Goal: Task Accomplishment & Management: Complete application form

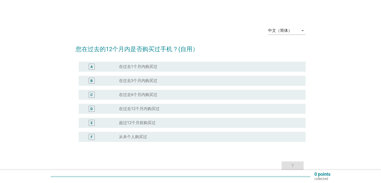
click at [149, 83] on div "radio_button_unchecked 在过去3个月内购买过" at bounding box center [210, 81] width 182 height 6
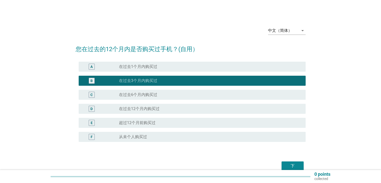
click at [288, 163] on div "下" at bounding box center [293, 166] width 14 height 6
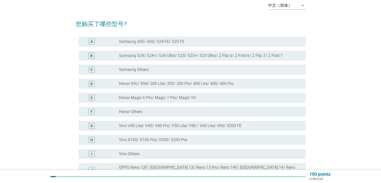
scroll to position [50, 0]
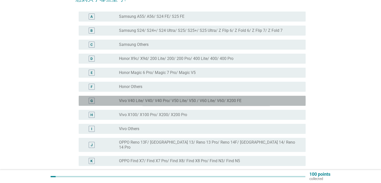
click at [214, 103] on label "Vivo V40 Lite/ V40/ V40 Pro/ V50 Lite/ V50 / V60 Lite/ V60/ X200 FE" at bounding box center [180, 100] width 123 height 5
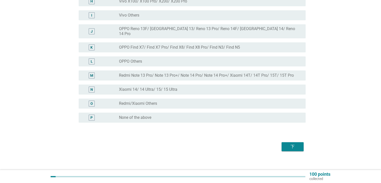
scroll to position [165, 0]
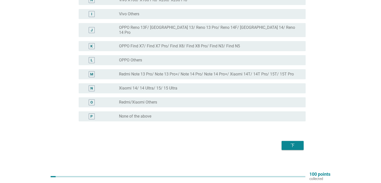
click at [286, 142] on div "下" at bounding box center [293, 145] width 14 height 6
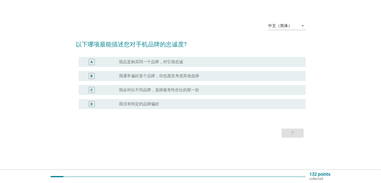
scroll to position [0, 0]
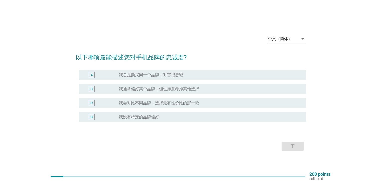
click at [187, 87] on label "我通常偏好某个品牌，但也愿意考虑其他选择" at bounding box center [159, 88] width 80 height 5
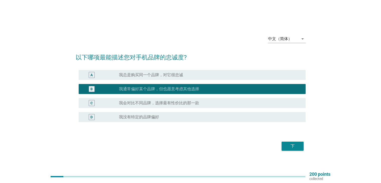
click at [292, 147] on div "下" at bounding box center [293, 146] width 14 height 6
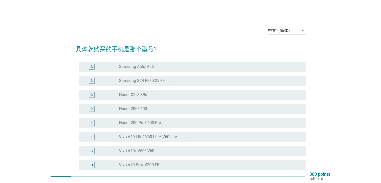
click at [300, 31] on icon "arrow_drop_down" at bounding box center [303, 31] width 6 height 6
click at [281, 37] on div "English" at bounding box center [287, 35] width 30 height 6
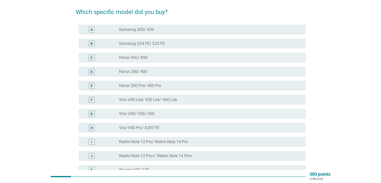
scroll to position [50, 0]
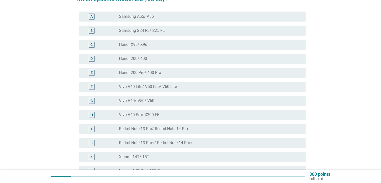
click at [169, 87] on label "Vivo V40 Lite/ V50 Lite/ V60 Lite" at bounding box center [148, 86] width 58 height 5
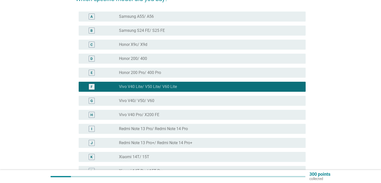
click at [162, 103] on div "radio_button_unchecked Vivo V40/ V50/ V60" at bounding box center [208, 100] width 178 height 5
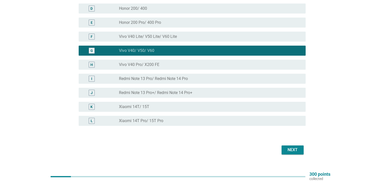
scroll to position [109, 0]
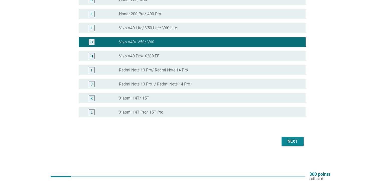
click at [288, 142] on div "Next" at bounding box center [293, 141] width 14 height 6
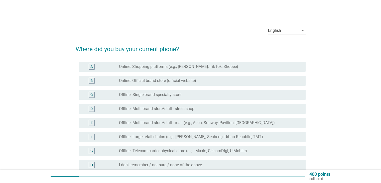
scroll to position [25, 0]
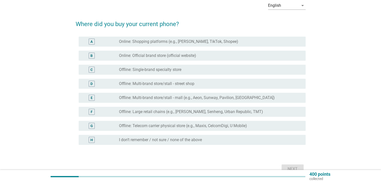
click at [162, 69] on label "Offline: Single-brand specialty store" at bounding box center [150, 69] width 62 height 5
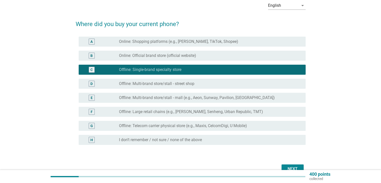
click at [287, 166] on button "Next" at bounding box center [293, 168] width 22 height 9
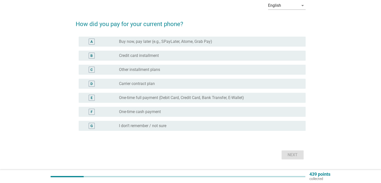
scroll to position [0, 0]
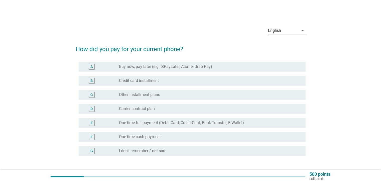
click at [139, 82] on label "Credit card installment" at bounding box center [139, 80] width 40 height 5
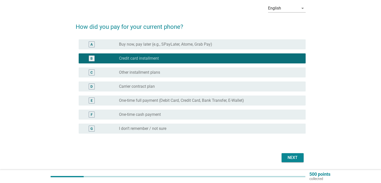
scroll to position [39, 0]
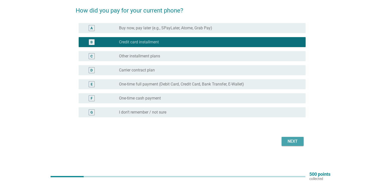
click at [293, 142] on div "Next" at bounding box center [293, 141] width 14 height 6
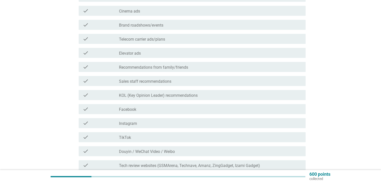
scroll to position [150, 0]
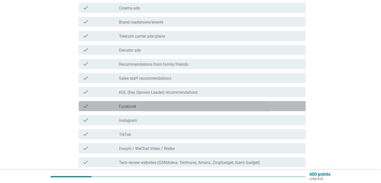
click at [153, 106] on div "check_box_outline_blank Facebook" at bounding box center [210, 106] width 182 height 6
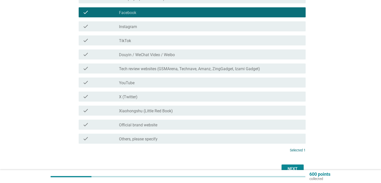
scroll to position [272, 0]
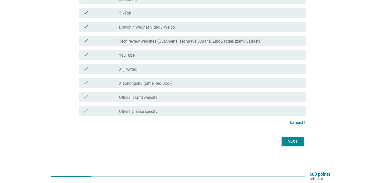
click at [290, 142] on div "Next" at bounding box center [293, 141] width 14 height 6
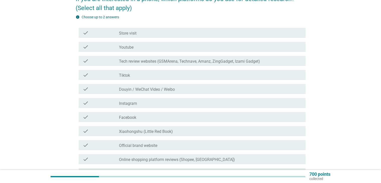
scroll to position [75, 0]
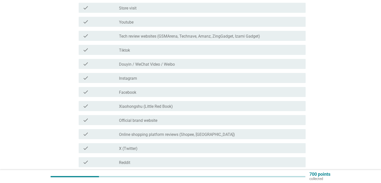
click at [152, 11] on div "check check_box_outline_blank Store visit" at bounding box center [192, 8] width 227 height 10
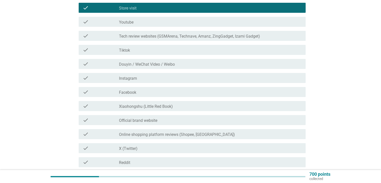
click at [160, 94] on div "check_box_outline_blank Facebook" at bounding box center [210, 92] width 182 height 6
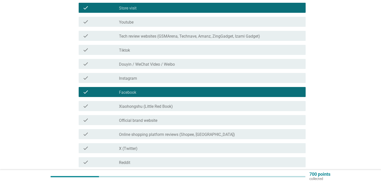
click at [159, 93] on div "check_box_outline_blank Facebook" at bounding box center [210, 92] width 182 height 6
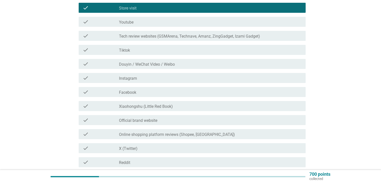
click at [160, 122] on div "check_box_outline_blank Official brand website" at bounding box center [210, 120] width 182 height 6
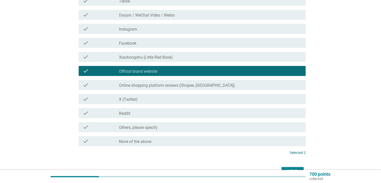
scroll to position [154, 0]
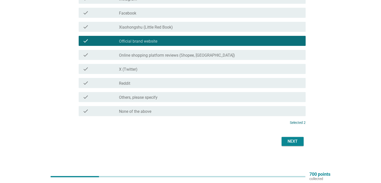
click at [286, 139] on div "Next" at bounding box center [293, 141] width 14 height 6
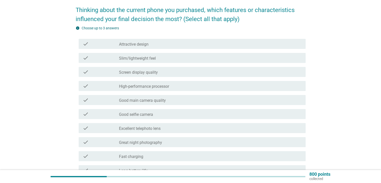
scroll to position [50, 0]
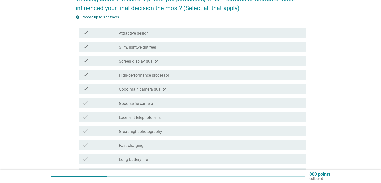
click at [161, 78] on label "High-performance processor" at bounding box center [144, 75] width 50 height 5
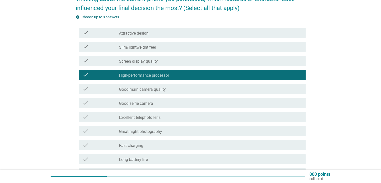
click at [158, 84] on div "check check_box_outline_blank Good main camera quality" at bounding box center [192, 89] width 227 height 10
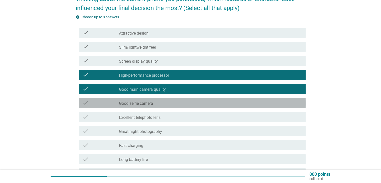
click at [154, 103] on div "check_box_outline_blank Good selfie camera" at bounding box center [210, 103] width 182 height 6
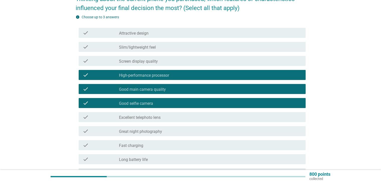
click at [151, 117] on label "Excellent telephoto lens" at bounding box center [140, 117] width 42 height 5
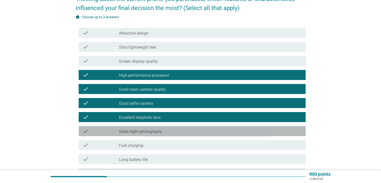
click at [145, 131] on label "Great night photography" at bounding box center [140, 131] width 43 height 5
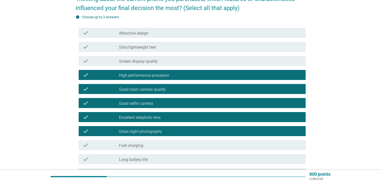
click at [147, 148] on div "check_box_outline_blank Fast charging" at bounding box center [210, 145] width 182 height 6
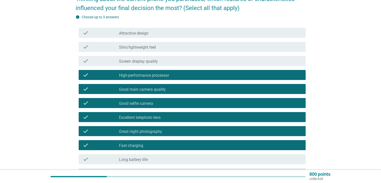
click at [147, 159] on label "Long battery life" at bounding box center [133, 159] width 29 height 5
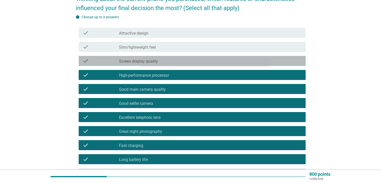
click at [136, 61] on label "Screen display quality" at bounding box center [138, 61] width 39 height 5
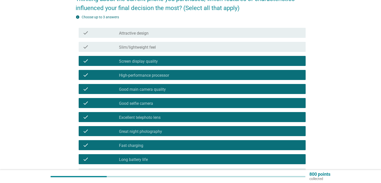
click at [136, 48] on label "Slim/lightweight feel" at bounding box center [137, 47] width 37 height 5
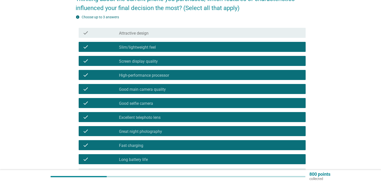
click at [135, 34] on label "Attractive design" at bounding box center [134, 33] width 30 height 5
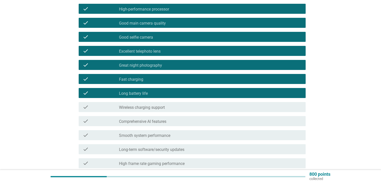
scroll to position [150, 0]
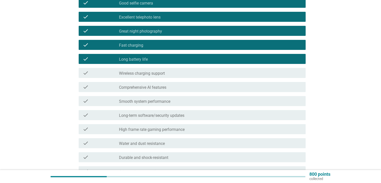
click at [148, 74] on label "Wireless charging support" at bounding box center [142, 73] width 46 height 5
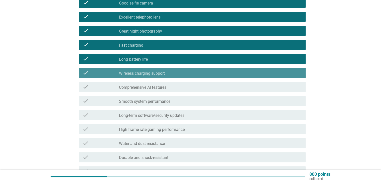
click at [148, 74] on label "Wireless charging support" at bounding box center [142, 73] width 46 height 5
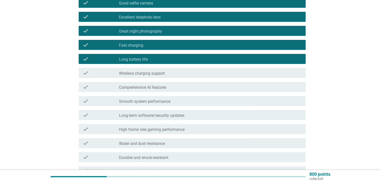
click at [147, 86] on label "Comprehensive AI features" at bounding box center [142, 87] width 47 height 5
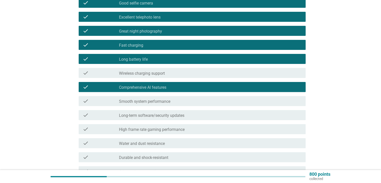
click at [151, 100] on label "Smooth system performance" at bounding box center [144, 101] width 51 height 5
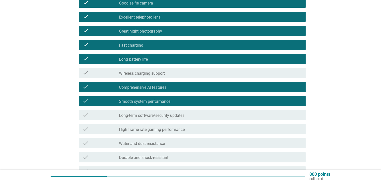
click at [166, 119] on div "check check_box_outline_blank Long-term software/security updates" at bounding box center [192, 115] width 227 height 10
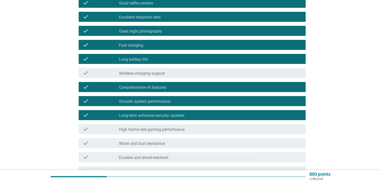
click at [165, 131] on label "High frame rate gaming performance" at bounding box center [152, 129] width 66 height 5
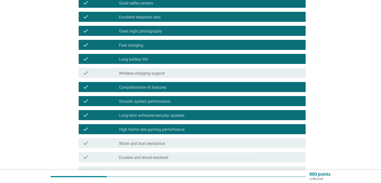
click at [165, 131] on label "High frame rate gaming performance" at bounding box center [152, 129] width 66 height 5
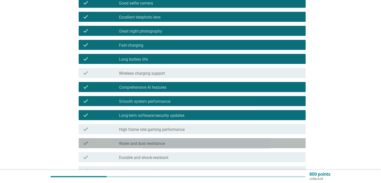
click at [168, 143] on div "check_box_outline_blank Water and dust resistance" at bounding box center [210, 143] width 182 height 6
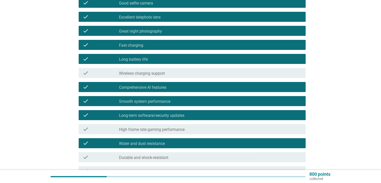
click at [165, 155] on label "Durable and shock-resistant" at bounding box center [143, 157] width 49 height 5
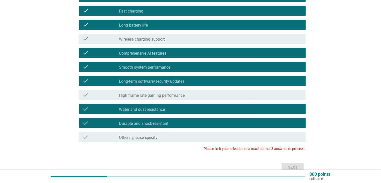
scroll to position [185, 0]
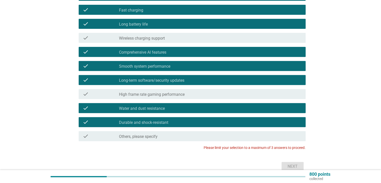
click at [294, 168] on div "Next" at bounding box center [191, 166] width 230 height 12
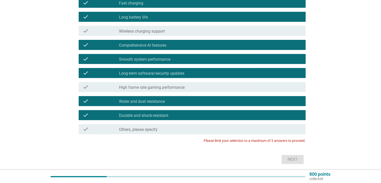
scroll to position [211, 0]
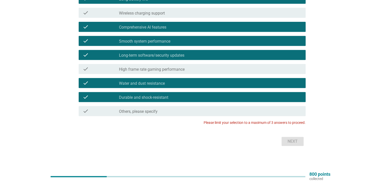
click at [137, 96] on label "Durable and shock-resistant" at bounding box center [143, 97] width 49 height 5
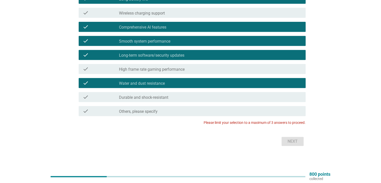
click at [136, 84] on label "Water and dust resistance" at bounding box center [142, 83] width 46 height 5
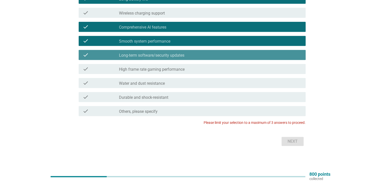
click at [132, 54] on label "Long-term software/security updates" at bounding box center [151, 55] width 65 height 5
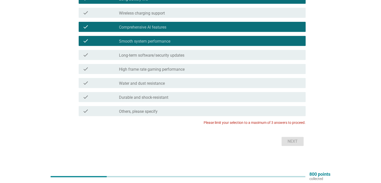
click at [132, 40] on label "Smooth system performance" at bounding box center [144, 41] width 51 height 5
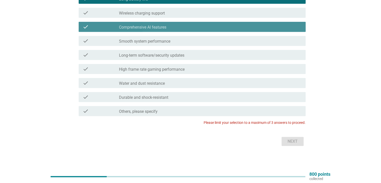
click at [133, 25] on label "Comprehensive AI features" at bounding box center [142, 27] width 47 height 5
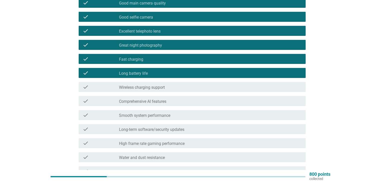
scroll to position [135, 0]
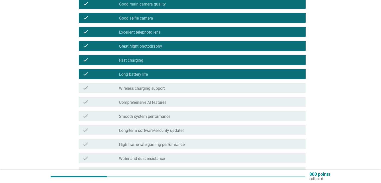
click at [142, 74] on label "Long battery life" at bounding box center [133, 74] width 29 height 5
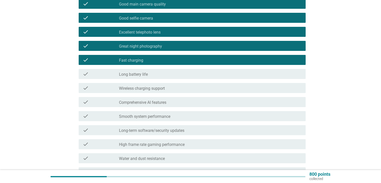
click at [138, 61] on label "Fast charging" at bounding box center [131, 60] width 24 height 5
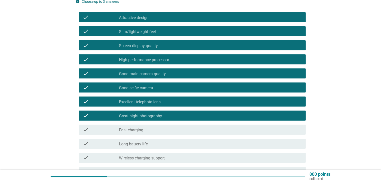
scroll to position [60, 0]
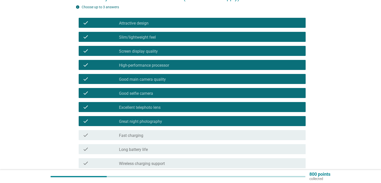
click at [136, 22] on label "Attractive design" at bounding box center [134, 23] width 30 height 5
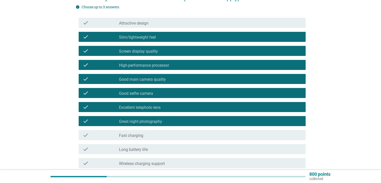
click at [137, 38] on label "Slim/lightweight feel" at bounding box center [137, 37] width 37 height 5
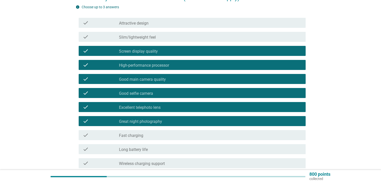
click at [137, 53] on label "Screen display quality" at bounding box center [138, 51] width 39 height 5
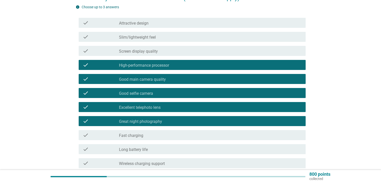
click at [138, 63] on label "High-performance processor" at bounding box center [144, 65] width 50 height 5
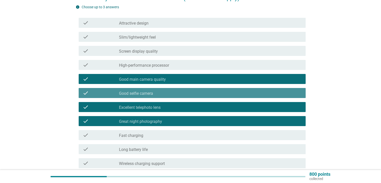
click at [148, 93] on label "Good selfie camera" at bounding box center [136, 93] width 34 height 5
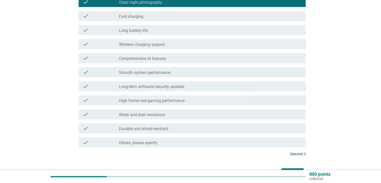
scroll to position [211, 0]
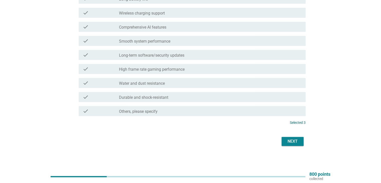
click at [289, 141] on div "Next" at bounding box center [293, 141] width 14 height 6
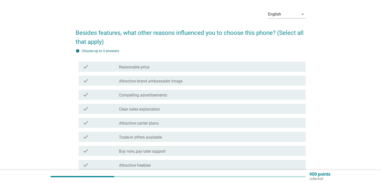
scroll to position [25, 0]
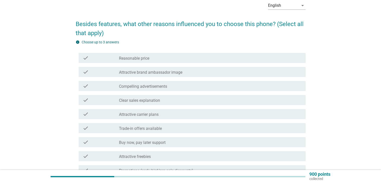
click at [143, 58] on label "Reasonable price" at bounding box center [134, 58] width 30 height 5
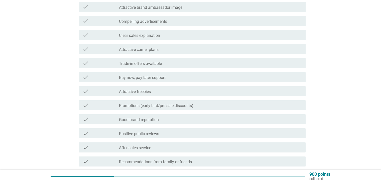
scroll to position [100, 0]
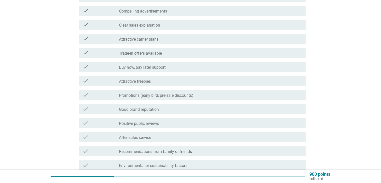
click at [183, 96] on label "Promotions (early bird/pre-sale discounts)" at bounding box center [156, 95] width 74 height 5
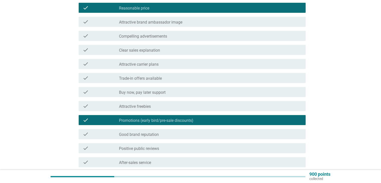
scroll to position [125, 0]
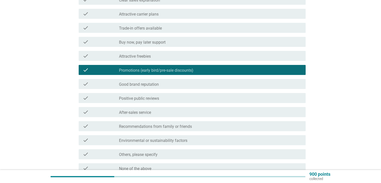
click at [152, 85] on label "Good brand reputation" at bounding box center [139, 84] width 40 height 5
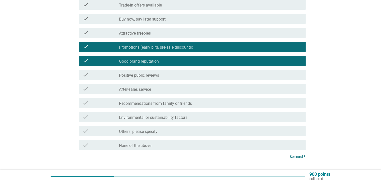
scroll to position [182, 0]
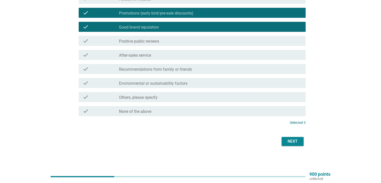
click at [289, 139] on div "Next" at bounding box center [293, 141] width 14 height 6
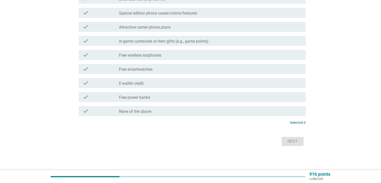
scroll to position [0, 0]
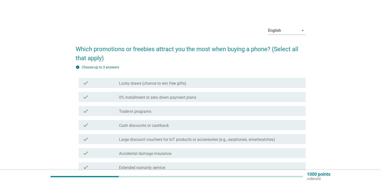
click at [168, 96] on label "0% installment or zero down payment plans" at bounding box center [157, 97] width 77 height 5
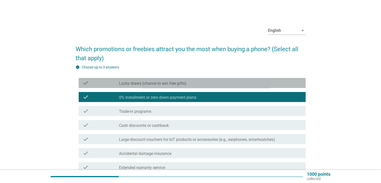
click at [168, 84] on label "Lucky draws (chance to win free gifts)" at bounding box center [152, 83] width 67 height 5
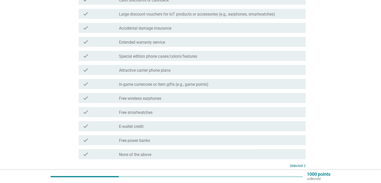
scroll to position [150, 0]
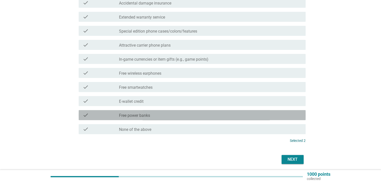
click at [150, 115] on label "Free power banks" at bounding box center [134, 115] width 31 height 5
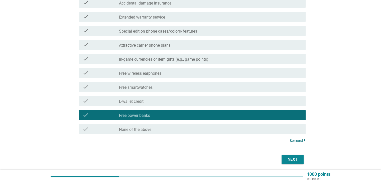
click at [291, 158] on div "Next" at bounding box center [293, 159] width 14 height 6
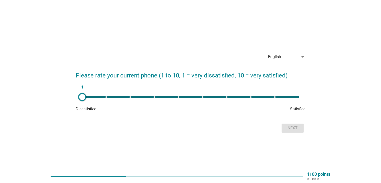
scroll to position [13, 0]
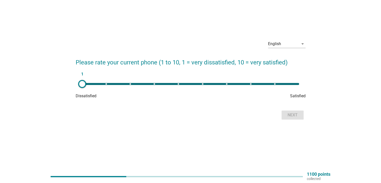
click at [227, 83] on div "1" at bounding box center [190, 84] width 217 height 2
click at [251, 85] on div "7" at bounding box center [190, 84] width 225 height 10
type input "8"
click at [290, 112] on div "Next" at bounding box center [293, 115] width 14 height 6
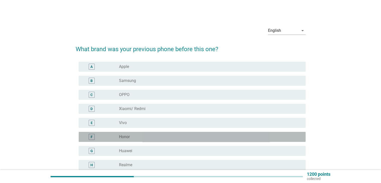
click at [134, 136] on div "radio_button_unchecked Honor" at bounding box center [208, 136] width 178 height 5
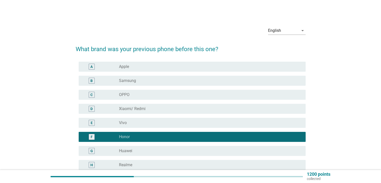
scroll to position [123, 0]
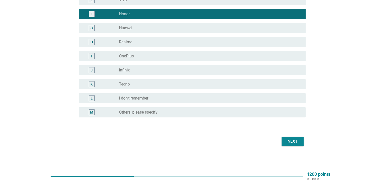
click at [297, 143] on div "Next" at bounding box center [293, 141] width 14 height 6
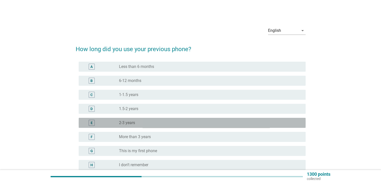
click at [157, 127] on div "E radio_button_unchecked 2-3 years" at bounding box center [192, 123] width 227 height 10
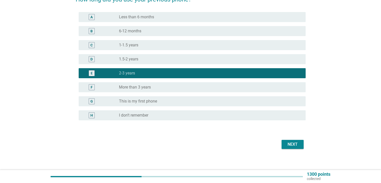
scroll to position [50, 0]
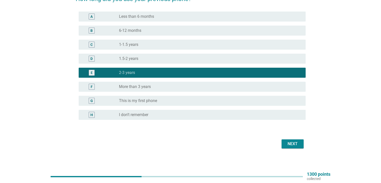
click at [292, 147] on div "Next" at bounding box center [293, 144] width 14 height 6
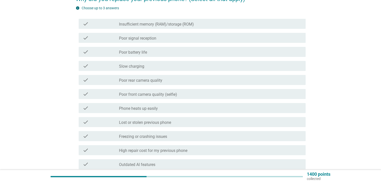
click at [166, 81] on div "check_box_outline_blank Poor rear camera quality" at bounding box center [210, 80] width 182 height 6
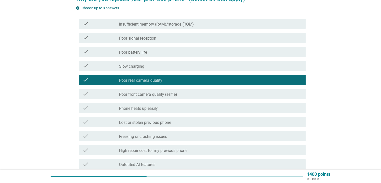
click at [167, 91] on div "check_box_outline_blank Poor front camera quality (selfie)" at bounding box center [210, 94] width 182 height 6
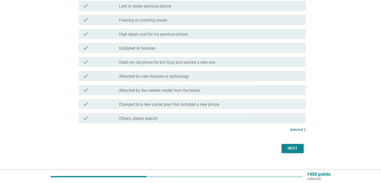
scroll to position [173, 0]
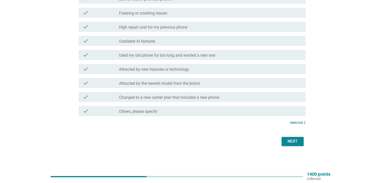
click at [297, 138] on button "Next" at bounding box center [293, 141] width 22 height 9
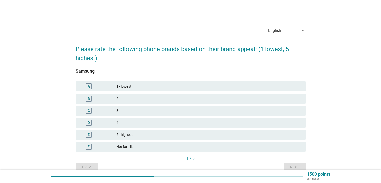
click at [117, 121] on div "4" at bounding box center [209, 123] width 185 height 6
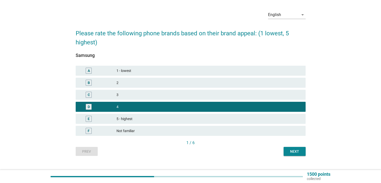
scroll to position [24, 0]
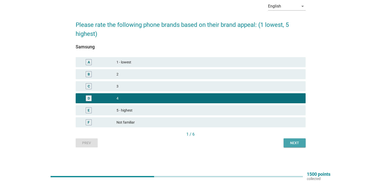
click at [290, 141] on div "Next" at bounding box center [295, 142] width 14 height 5
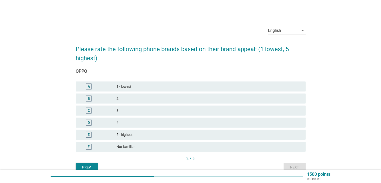
click at [151, 121] on div "4" at bounding box center [209, 123] width 185 height 6
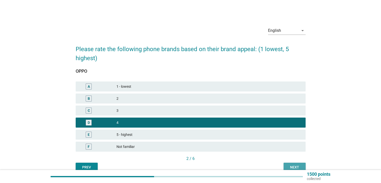
click at [292, 166] on div "Next" at bounding box center [295, 167] width 14 height 5
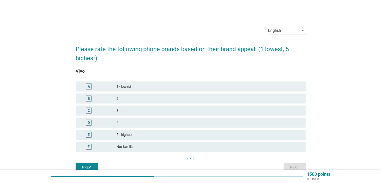
scroll to position [24, 0]
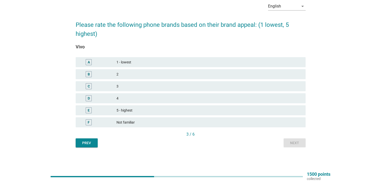
click at [115, 95] on div "D" at bounding box center [98, 98] width 37 height 6
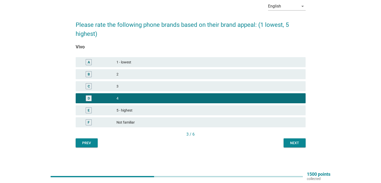
click at [295, 139] on button "Next" at bounding box center [295, 142] width 22 height 9
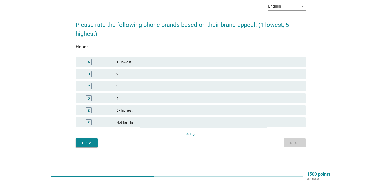
scroll to position [0, 0]
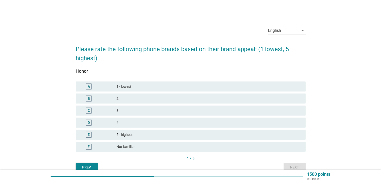
click at [148, 122] on div "4" at bounding box center [209, 123] width 185 height 6
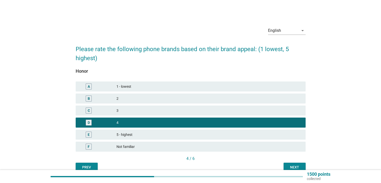
click at [299, 166] on div "Next" at bounding box center [295, 167] width 14 height 5
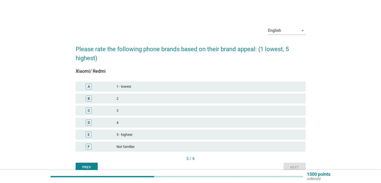
click at [145, 123] on div "4" at bounding box center [209, 123] width 185 height 6
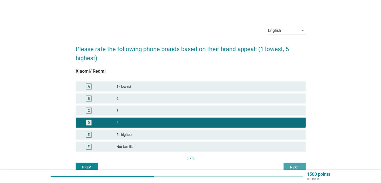
click at [291, 164] on button "Next" at bounding box center [295, 167] width 22 height 9
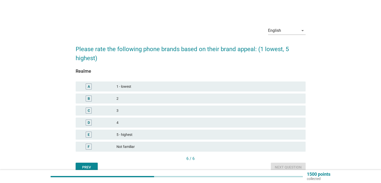
click at [136, 124] on div "4" at bounding box center [209, 123] width 185 height 6
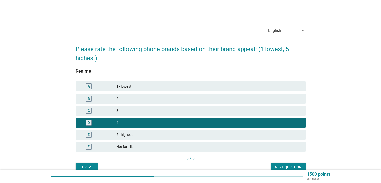
click at [286, 166] on div "Next question" at bounding box center [288, 167] width 27 height 5
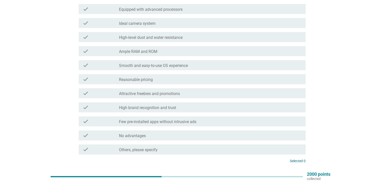
scroll to position [123, 0]
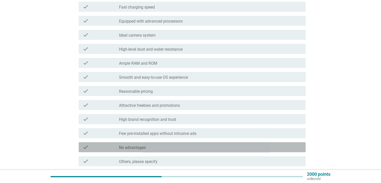
click at [137, 146] on label "No advantages" at bounding box center [132, 147] width 27 height 5
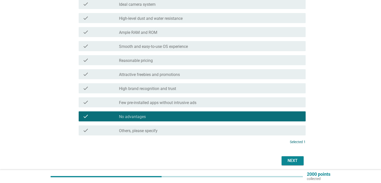
scroll to position [173, 0]
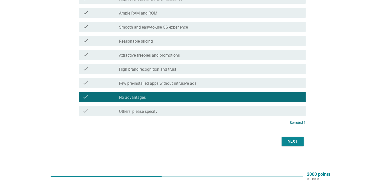
click at [285, 144] on button "Next" at bounding box center [293, 141] width 22 height 9
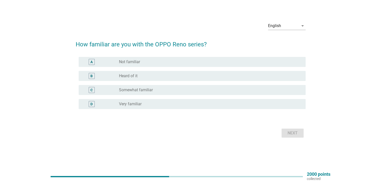
scroll to position [0, 0]
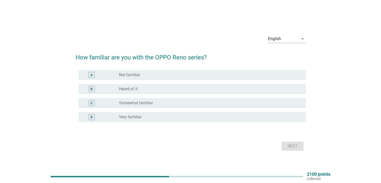
click at [146, 89] on div "radio_button_unchecked Heard of it" at bounding box center [208, 88] width 178 height 5
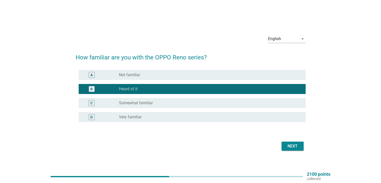
click at [290, 144] on div "Next" at bounding box center [293, 146] width 14 height 6
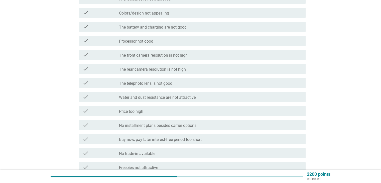
scroll to position [100, 0]
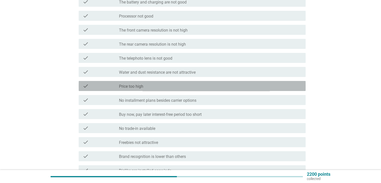
click at [138, 85] on label "Price too high" at bounding box center [131, 86] width 24 height 5
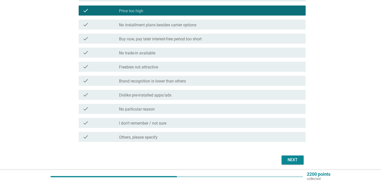
scroll to position [194, 0]
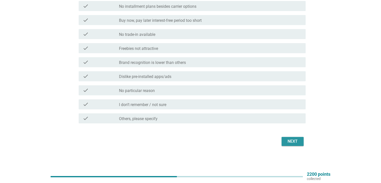
click at [287, 138] on button "Next" at bounding box center [293, 141] width 22 height 9
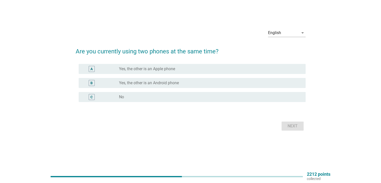
scroll to position [0, 0]
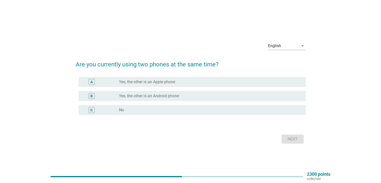
click at [169, 95] on label "Yes, the other is an Android phone" at bounding box center [149, 95] width 60 height 5
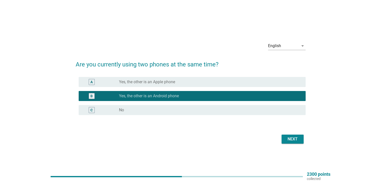
click at [288, 140] on div "Next" at bounding box center [293, 139] width 14 height 6
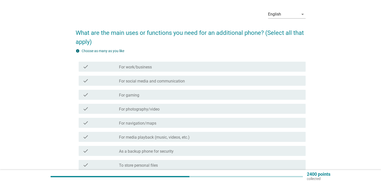
scroll to position [25, 0]
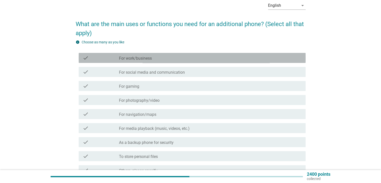
click at [159, 58] on div "check_box_outline_blank For work/business" at bounding box center [210, 58] width 182 height 6
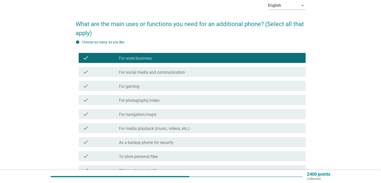
click at [159, 66] on div "check check_box_outline_blank For social media and communication" at bounding box center [191, 72] width 230 height 14
click at [154, 69] on div "check_box_outline_blank For social media and communication" at bounding box center [210, 72] width 182 height 6
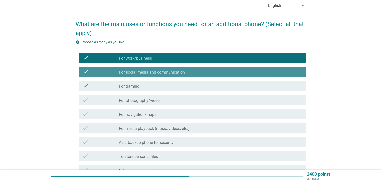
click at [150, 83] on div "check_box_outline_blank For gaming" at bounding box center [210, 86] width 182 height 6
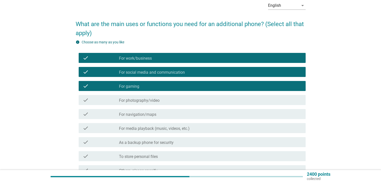
click at [151, 94] on div "check check_box_outline_blank For photography/video" at bounding box center [191, 100] width 230 height 14
click at [152, 99] on label "For photography/video" at bounding box center [139, 100] width 41 height 5
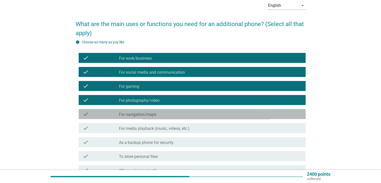
click at [151, 116] on label "For navigation/maps" at bounding box center [137, 114] width 37 height 5
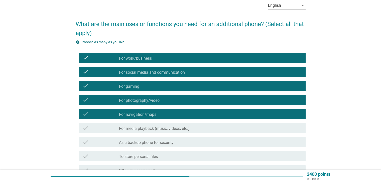
click at [152, 128] on label "For media playback (music, videos, etc.)" at bounding box center [154, 128] width 71 height 5
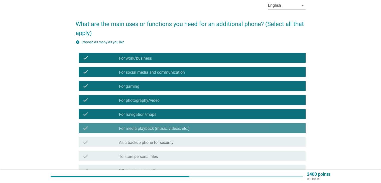
click at [150, 142] on label "As a backup phone for security" at bounding box center [146, 142] width 55 height 5
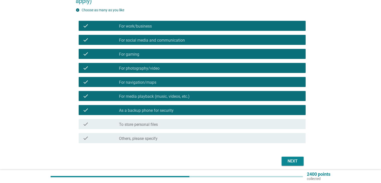
scroll to position [75, 0]
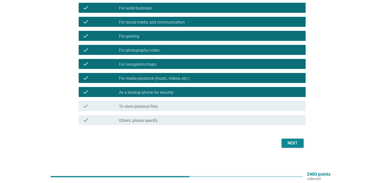
click at [149, 109] on label "To store personal files" at bounding box center [138, 106] width 39 height 5
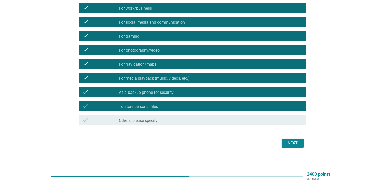
click at [290, 142] on div "Next" at bounding box center [293, 143] width 14 height 6
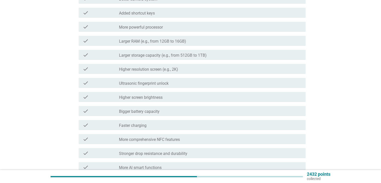
scroll to position [0, 0]
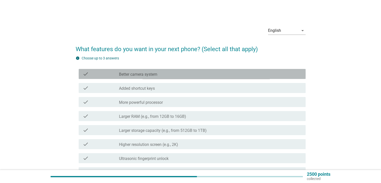
click at [139, 73] on label "Better camera system" at bounding box center [138, 74] width 38 height 5
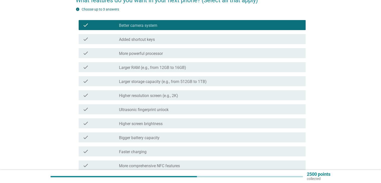
scroll to position [50, 0]
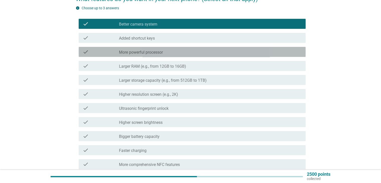
click at [144, 55] on label "More powerful processor" at bounding box center [141, 52] width 44 height 5
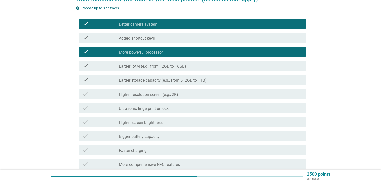
click at [146, 67] on label "Larger RAM (e.g., from 12GB to 16GB)" at bounding box center [152, 66] width 67 height 5
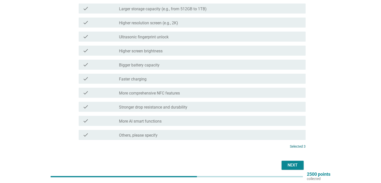
scroll to position [120, 0]
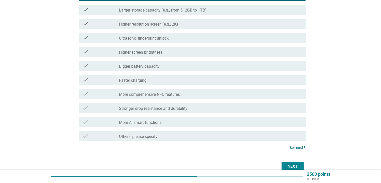
click at [295, 162] on button "Next" at bounding box center [293, 166] width 22 height 9
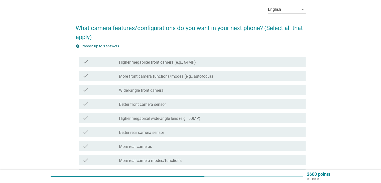
scroll to position [50, 0]
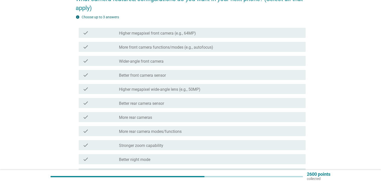
click at [164, 42] on div "check check_box_outline_blank More front camera functions/modes (e.g., autofocu…" at bounding box center [192, 47] width 227 height 10
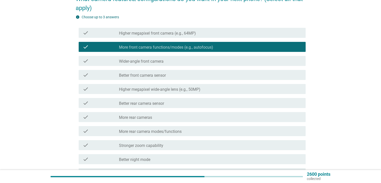
click at [162, 59] on label "Wider-angle front camera" at bounding box center [141, 61] width 45 height 5
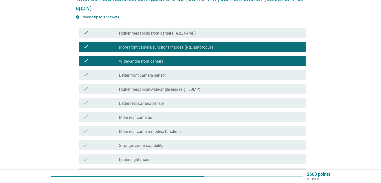
click at [163, 73] on label "Better front camera sensor" at bounding box center [142, 75] width 47 height 5
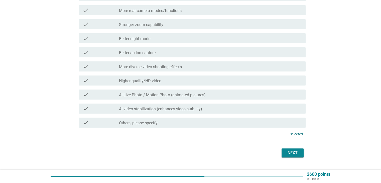
scroll to position [182, 0]
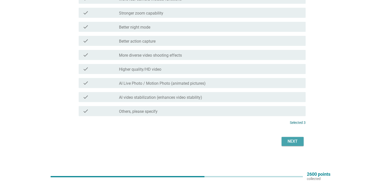
click at [289, 142] on div "Next" at bounding box center [293, 141] width 14 height 6
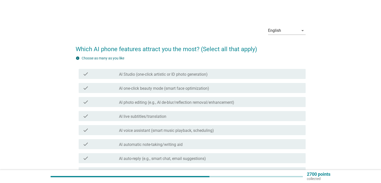
click at [157, 72] on label "AI Studio (one-click artistic or ID photo generation)" at bounding box center [163, 74] width 89 height 5
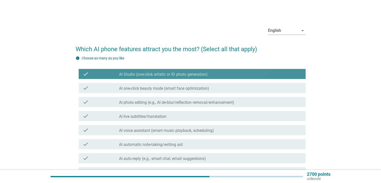
click at [156, 88] on label "AI one-click beauty mode (smart face optimization)" at bounding box center [164, 88] width 90 height 5
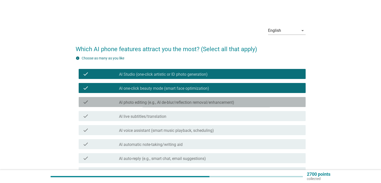
click at [156, 98] on div "check check_box_outline_blank AI photo editing (e.g., AI de-blur/reflection rem…" at bounding box center [192, 102] width 227 height 10
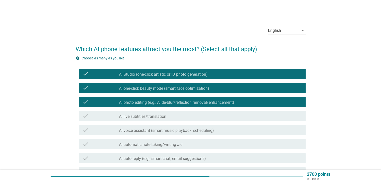
click at [153, 116] on label "AI live subtitles/translation" at bounding box center [142, 116] width 47 height 5
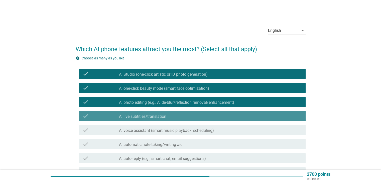
click at [152, 128] on label "AI voice assistant (smart music playback, scheduling)" at bounding box center [166, 130] width 95 height 5
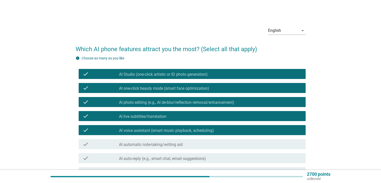
click at [150, 142] on div "check_box_outline_blank AI automatic note-taking/writing aid" at bounding box center [210, 144] width 182 height 6
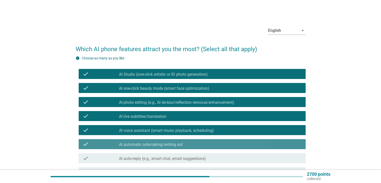
click at [149, 154] on div "check check_box_outline_blank AI auto-reply (e.g., smart chat, email suggestion…" at bounding box center [192, 158] width 227 height 10
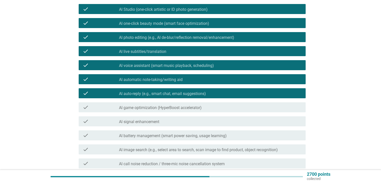
scroll to position [100, 0]
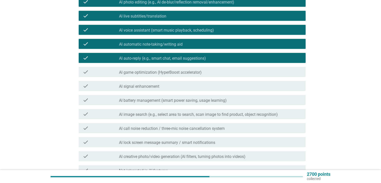
click at [153, 71] on label "AI game optimization (HyperBoost accelerator)" at bounding box center [160, 72] width 83 height 5
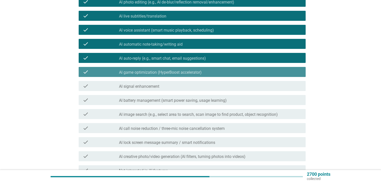
click at [153, 85] on label "AI signal enhancement" at bounding box center [139, 86] width 40 height 5
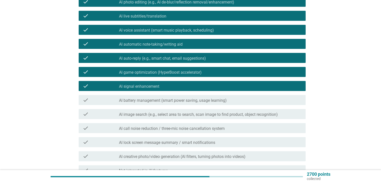
click at [155, 102] on label "AI battery management (smart power saving, usage learning)" at bounding box center [173, 100] width 108 height 5
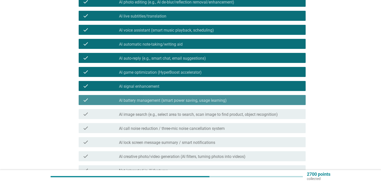
click at [153, 116] on label "AI image search (e.g., select area to search, scan image to find product, objec…" at bounding box center [198, 114] width 159 height 5
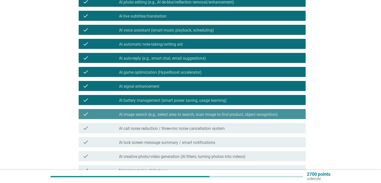
click at [152, 130] on label "AI call noise reduction / three-mic noise cancellation system" at bounding box center [172, 128] width 106 height 5
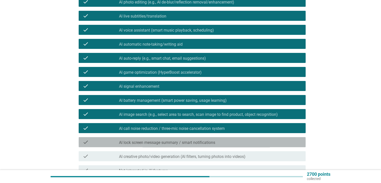
click at [153, 145] on label "AI lock screen message summary / smart notifications" at bounding box center [167, 142] width 96 height 5
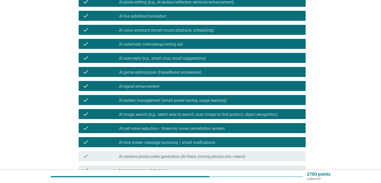
scroll to position [166, 0]
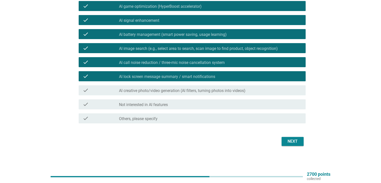
click at [146, 87] on div "check check_box_outline_blank AI creative photo/video generation (AI filters, t…" at bounding box center [192, 90] width 227 height 10
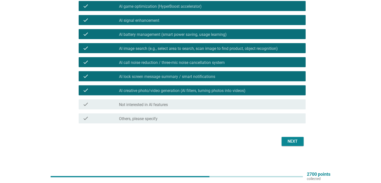
click at [289, 140] on div "Next" at bounding box center [293, 141] width 14 height 6
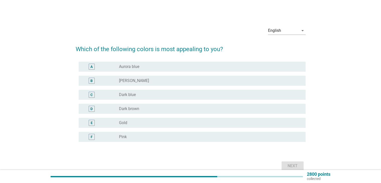
click at [142, 64] on div "radio_button_unchecked Aurora blue" at bounding box center [210, 67] width 182 height 6
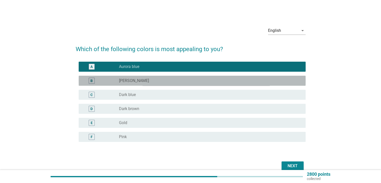
click at [142, 78] on div "radio_button_unchecked [PERSON_NAME]" at bounding box center [208, 80] width 178 height 5
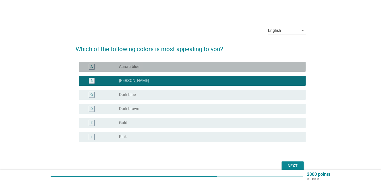
click at [143, 69] on div "radio_button_unchecked Aurora blue" at bounding box center [210, 67] width 182 height 6
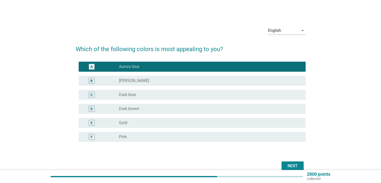
click at [292, 162] on button "Next" at bounding box center [293, 165] width 22 height 9
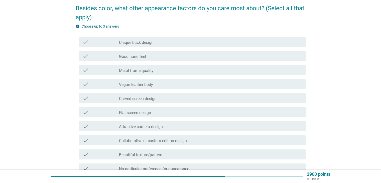
scroll to position [25, 0]
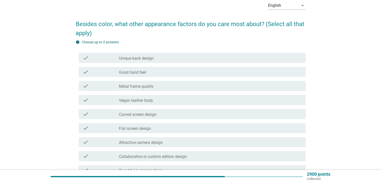
click at [151, 62] on div "check check_box_outline_blank Unique back design" at bounding box center [192, 58] width 227 height 10
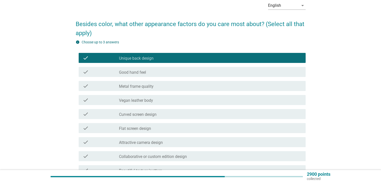
click at [151, 72] on div "check_box_outline_blank Good hand feel" at bounding box center [210, 72] width 182 height 6
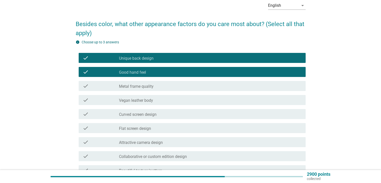
click at [148, 84] on label "Metal frame quality" at bounding box center [136, 86] width 35 height 5
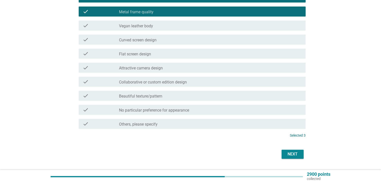
scroll to position [100, 0]
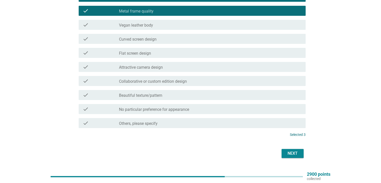
click at [289, 153] on div "Next" at bounding box center [293, 153] width 14 height 6
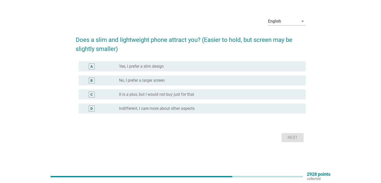
scroll to position [0, 0]
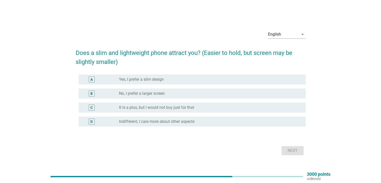
click at [182, 81] on div "radio_button_unchecked Yes, I prefer a slim design" at bounding box center [208, 79] width 178 height 5
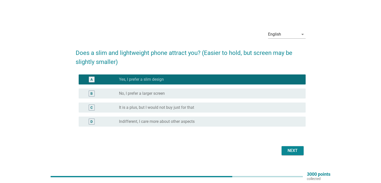
click at [293, 150] on div "Next" at bounding box center [293, 151] width 14 height 6
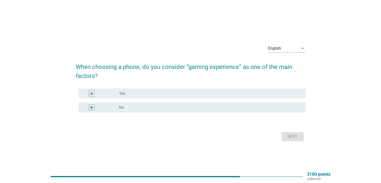
click at [164, 109] on div "radio_button_unchecked No" at bounding box center [208, 107] width 178 height 5
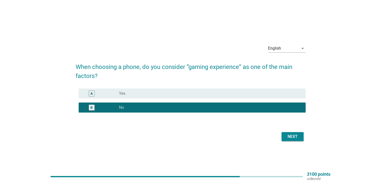
click at [293, 137] on div "Next" at bounding box center [293, 137] width 14 height 6
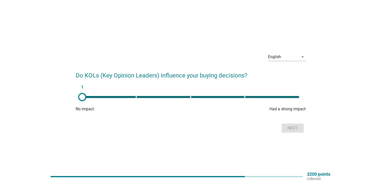
click at [186, 96] on div "1" at bounding box center [190, 97] width 217 height 2
type input "3"
click at [292, 127] on div "Next" at bounding box center [293, 128] width 14 height 6
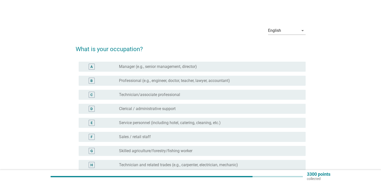
click at [132, 111] on label "Clerical / administrative support" at bounding box center [147, 108] width 57 height 5
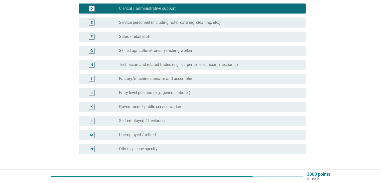
scroll to position [137, 0]
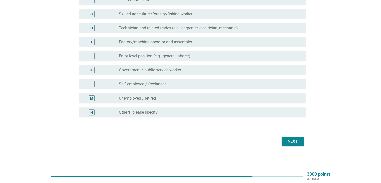
click at [289, 137] on button "Next" at bounding box center [293, 141] width 22 height 9
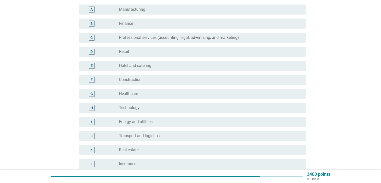
scroll to position [50, 0]
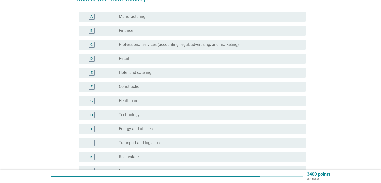
click at [141, 74] on label "Hotel and catering" at bounding box center [135, 72] width 32 height 5
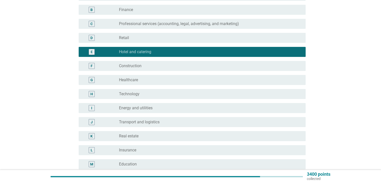
scroll to position [125, 0]
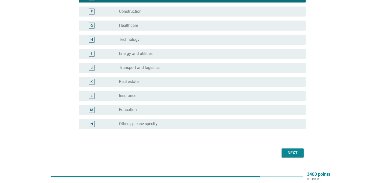
click at [298, 150] on div "Next" at bounding box center [293, 153] width 14 height 6
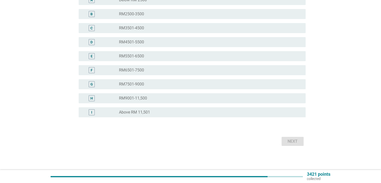
scroll to position [0, 0]
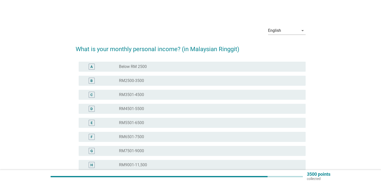
click at [142, 76] on div "B radio_button_unchecked RM2500-3500" at bounding box center [192, 81] width 227 height 10
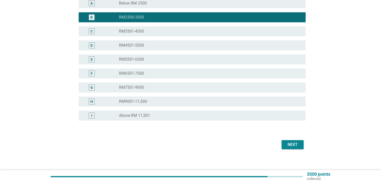
scroll to position [67, 0]
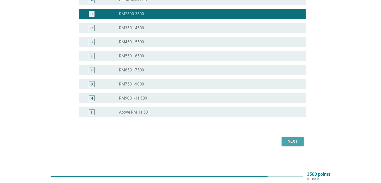
click at [285, 140] on button "Next" at bounding box center [293, 141] width 22 height 9
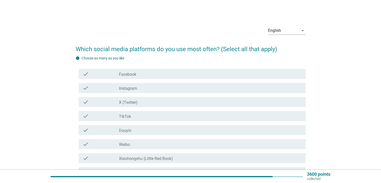
click at [140, 75] on div "check_box_outline_blank Facebook" at bounding box center [210, 74] width 182 height 6
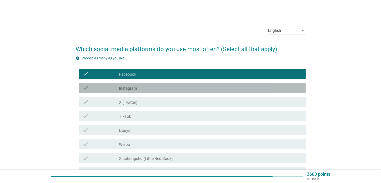
click at [139, 89] on div "check_box_outline_blank Instagram" at bounding box center [210, 88] width 182 height 6
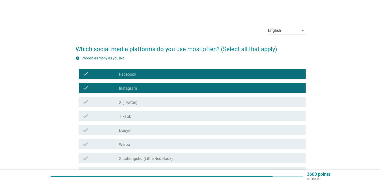
click at [139, 119] on div "check check_box_outline_blank TikTok" at bounding box center [192, 116] width 227 height 10
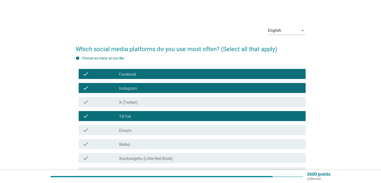
click at [136, 131] on div "check_box_outline_blank Douyin" at bounding box center [210, 130] width 182 height 6
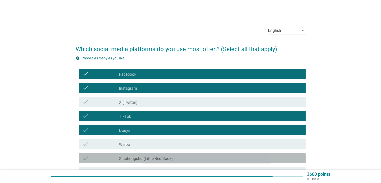
click at [145, 159] on label "Xiaohongshu (Little Red Book)" at bounding box center [146, 158] width 54 height 5
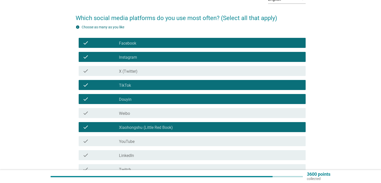
scroll to position [75, 0]
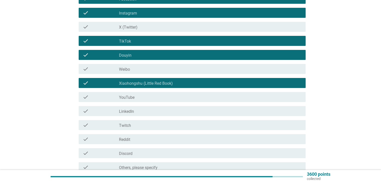
click at [152, 97] on div "check_box_outline_blank YouTube" at bounding box center [210, 97] width 182 height 6
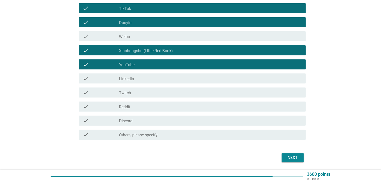
scroll to position [124, 0]
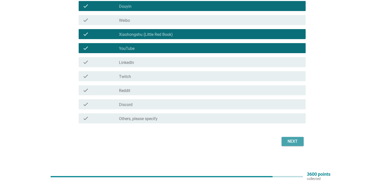
click at [290, 143] on div "Next" at bounding box center [293, 141] width 14 height 6
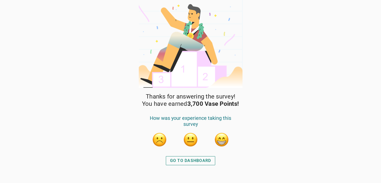
click at [191, 161] on div "GO TO DASHBOARD" at bounding box center [190, 161] width 41 height 6
